Goal: Entertainment & Leisure: Consume media (video, audio)

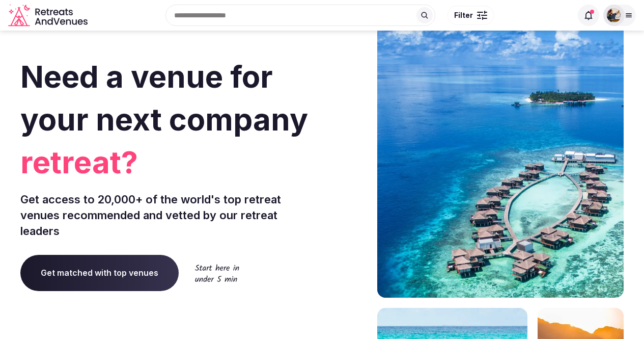
click at [617, 16] on img at bounding box center [614, 15] width 14 height 14
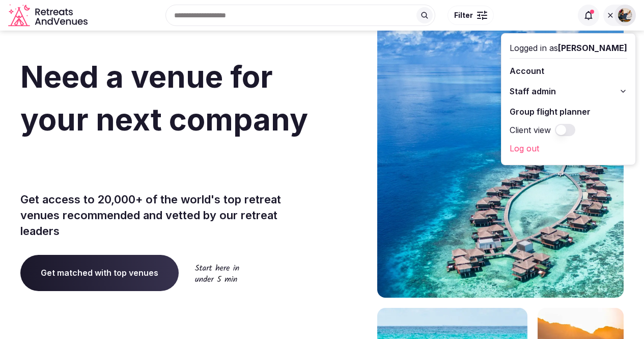
click at [563, 147] on link "Log out" at bounding box center [569, 148] width 118 height 16
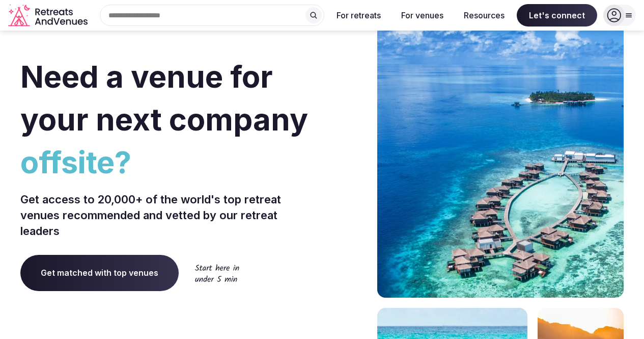
drag, startPoint x: 591, startPoint y: 1, endPoint x: 339, endPoint y: 90, distance: 267.5
click at [339, 90] on div at bounding box center [347, 304] width 43 height 613
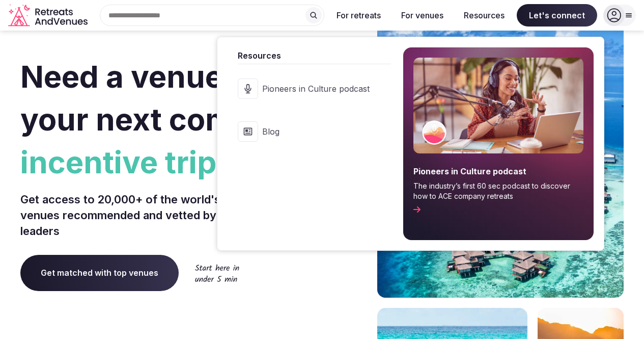
click at [310, 92] on span "Pioneers in Culture podcast" at bounding box center [315, 88] width 107 height 11
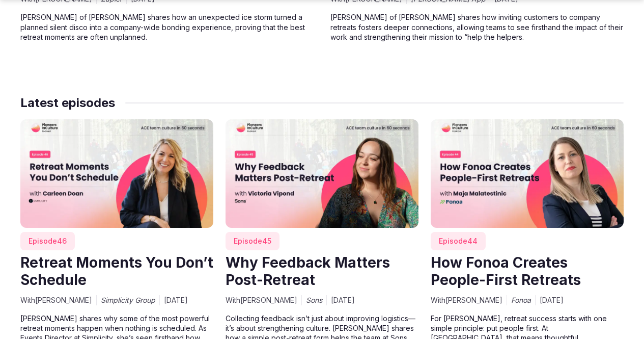
scroll to position [3117, 0]
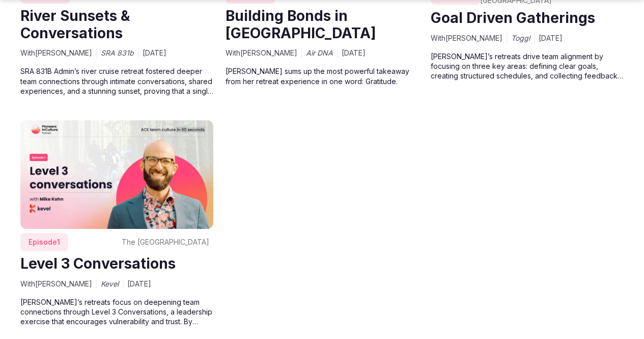
scroll to position [4689, 0]
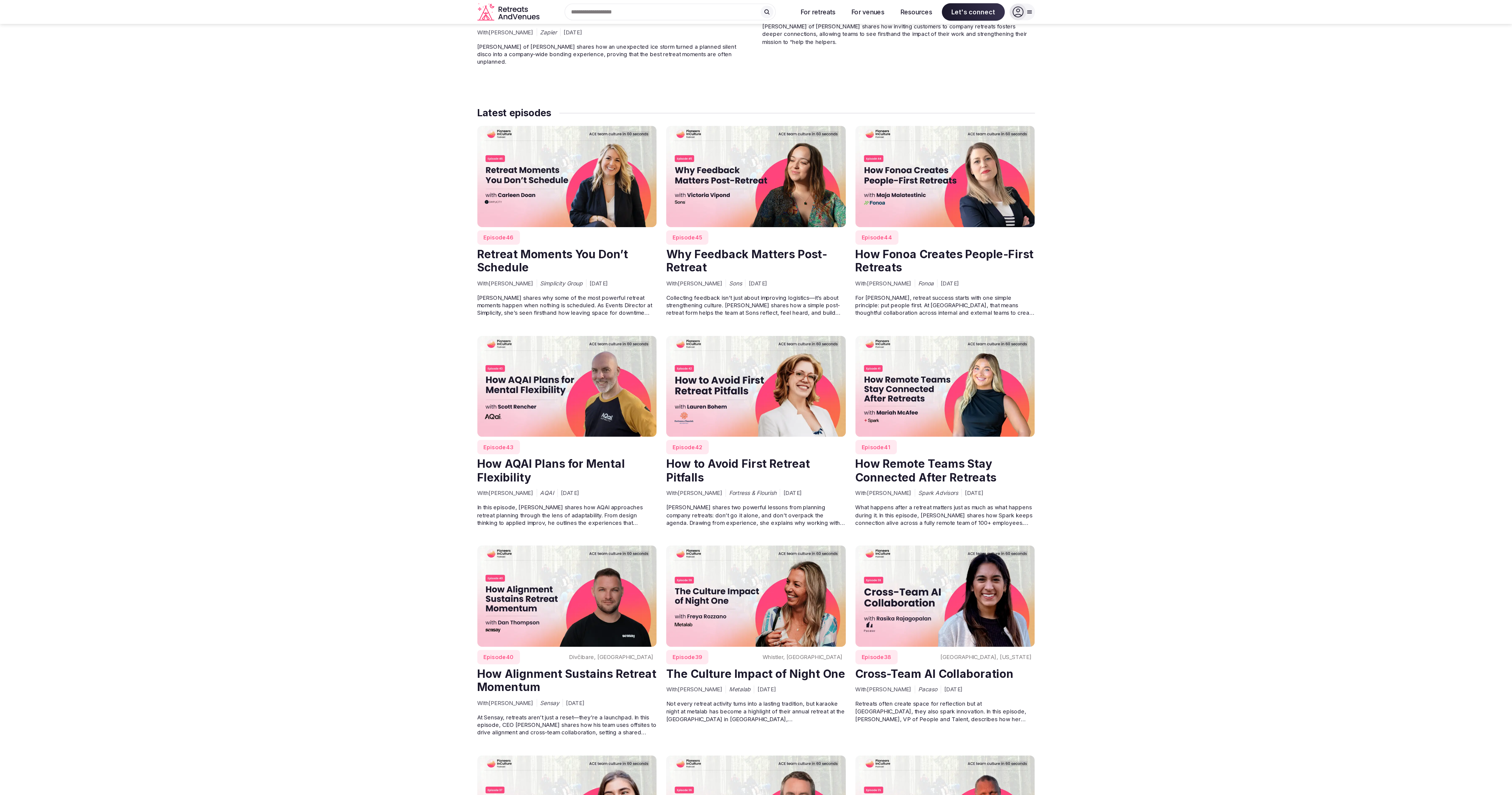
scroll to position [535, 0]
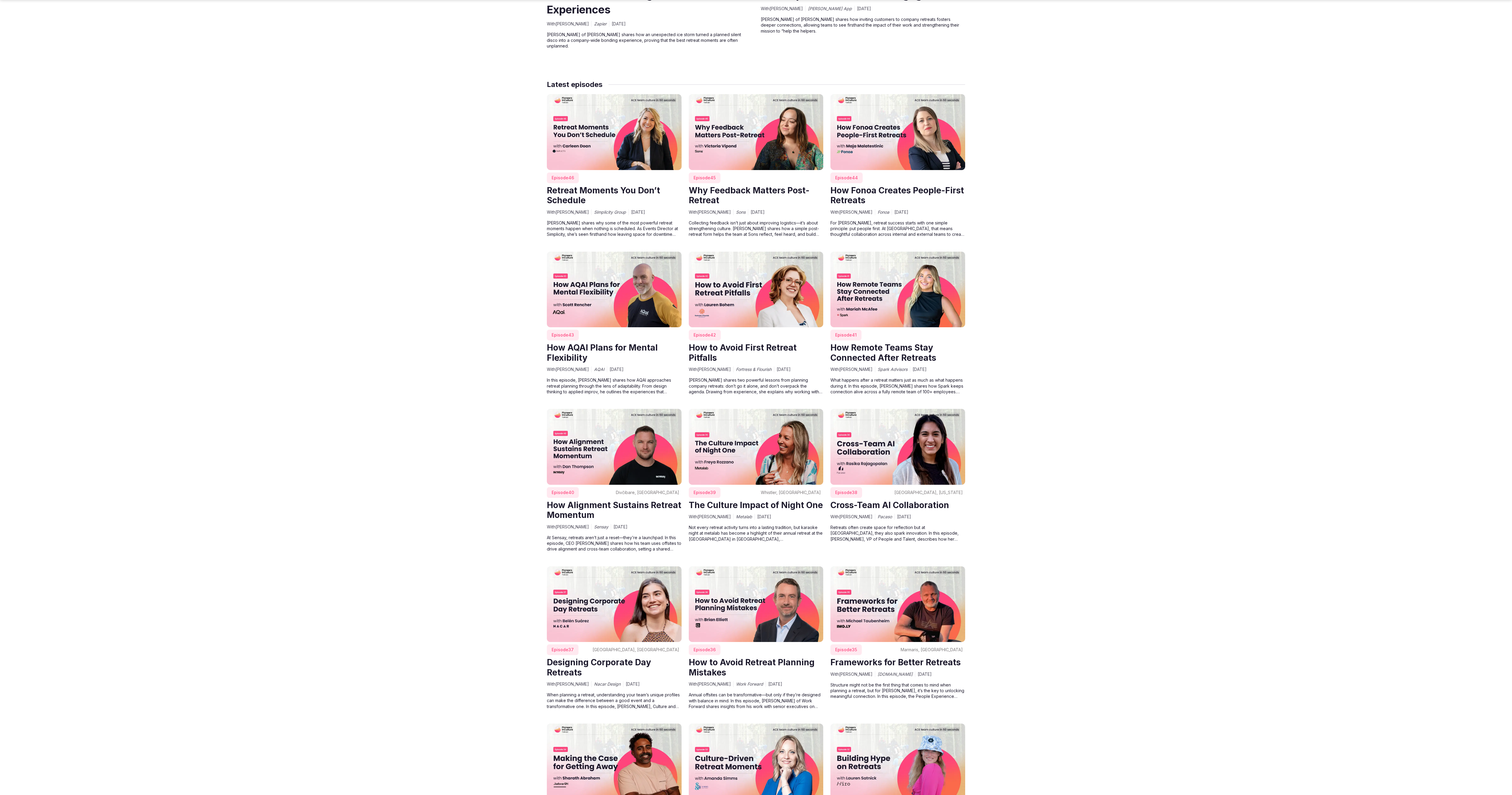
drag, startPoint x: 318, startPoint y: 2, endPoint x: 355, endPoint y: 484, distance: 483.4
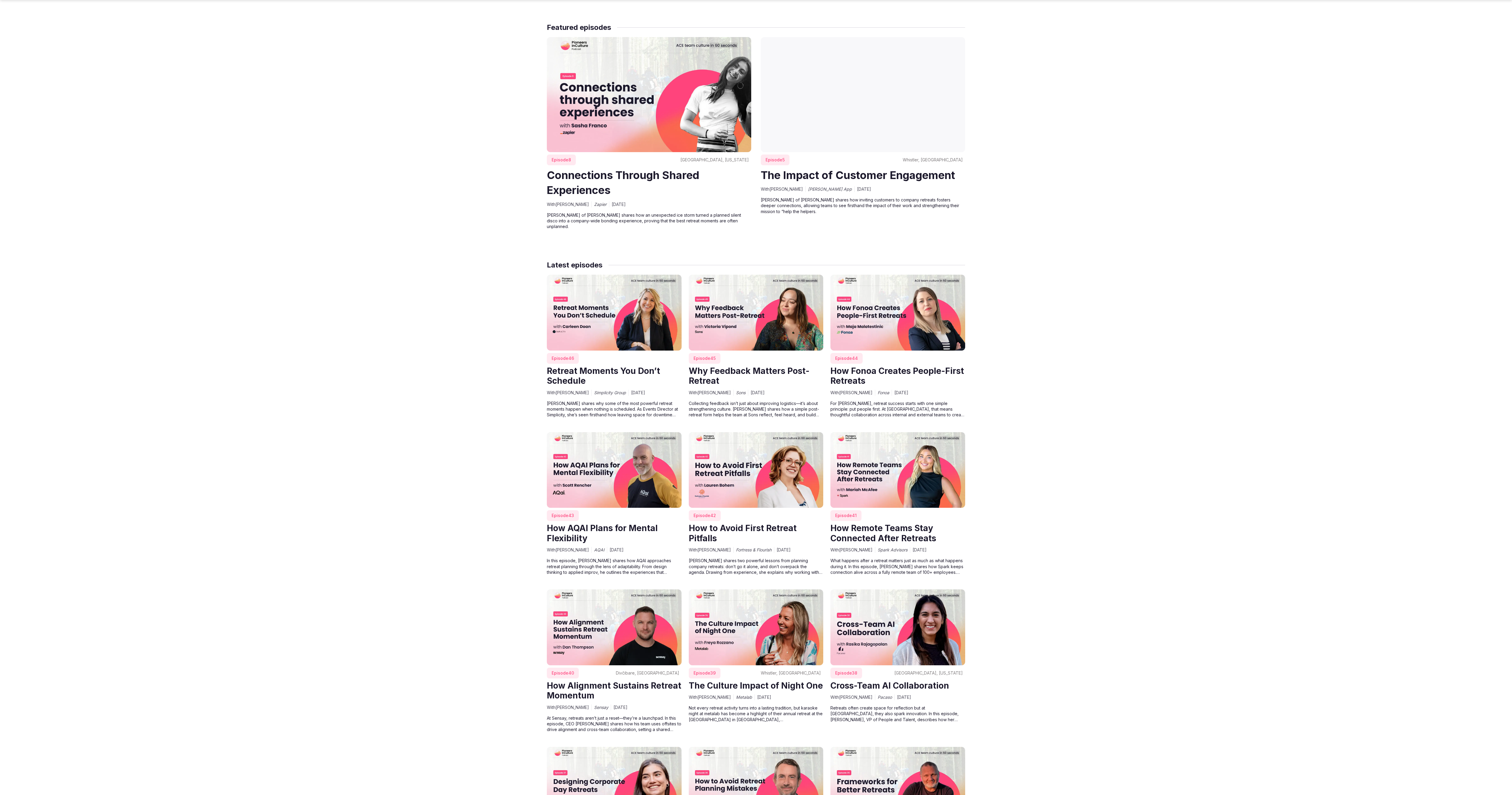
scroll to position [356, 0]
